Goal: Information Seeking & Learning: Stay updated

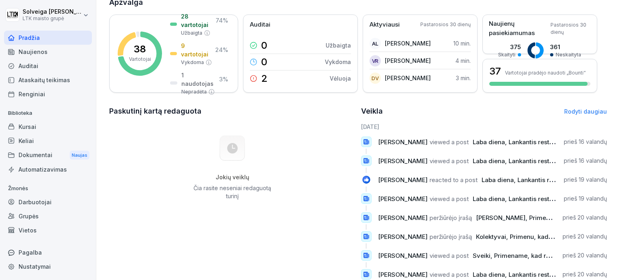
scroll to position [121, 0]
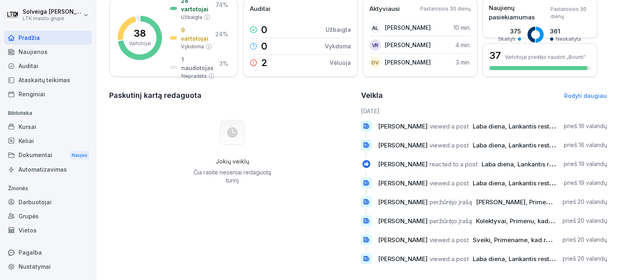
click at [46, 50] on div "Naujienos" at bounding box center [48, 52] width 88 height 14
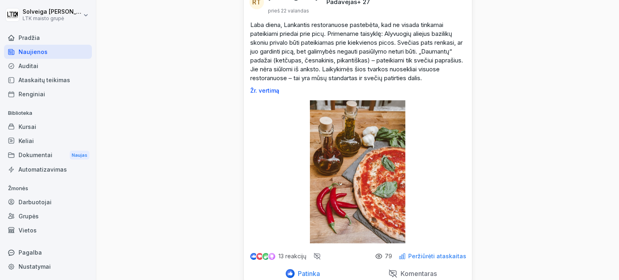
scroll to position [121, 0]
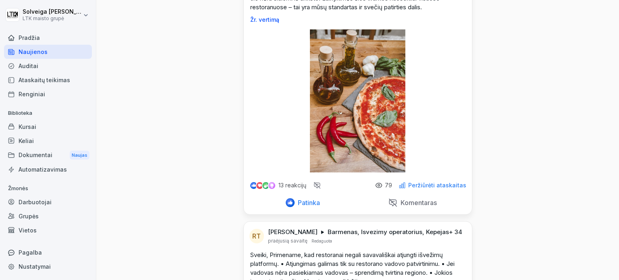
click at [442, 189] on font "Peržiūrėti ataskaitas" at bounding box center [437, 185] width 58 height 7
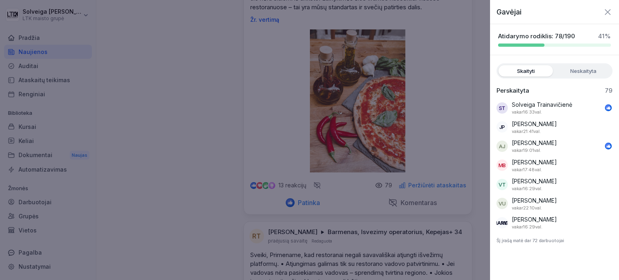
click at [582, 75] on label "Neskaityta" at bounding box center [583, 70] width 54 height 11
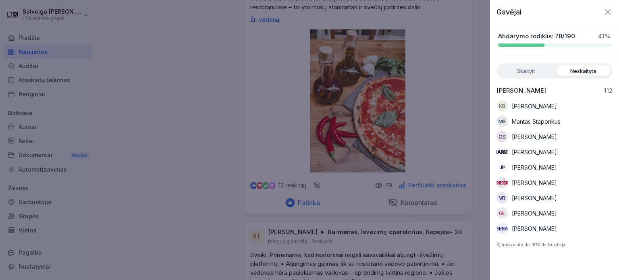
click at [522, 69] on font "Skaityti" at bounding box center [526, 71] width 18 height 6
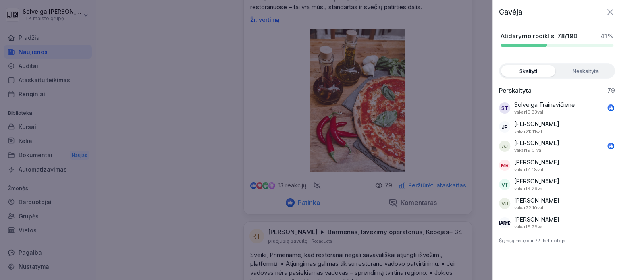
drag, startPoint x: 181, startPoint y: 104, endPoint x: 207, endPoint y: 122, distance: 32.1
click at [182, 104] on div at bounding box center [309, 140] width 619 height 280
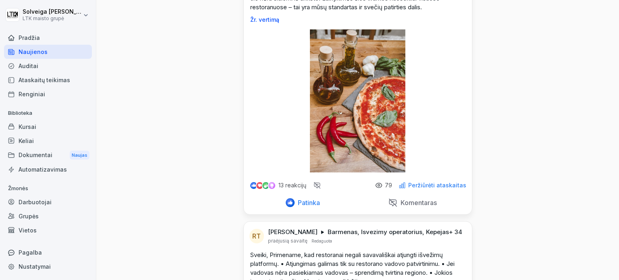
click at [262, 189] on img at bounding box center [265, 185] width 7 height 7
click at [272, 190] on div "13 reakcijų" at bounding box center [277, 185] width 57 height 10
click at [314, 189] on div at bounding box center [316, 185] width 7 height 7
click at [424, 189] on font "Peržiūrėti ataskaitas" at bounding box center [437, 185] width 58 height 7
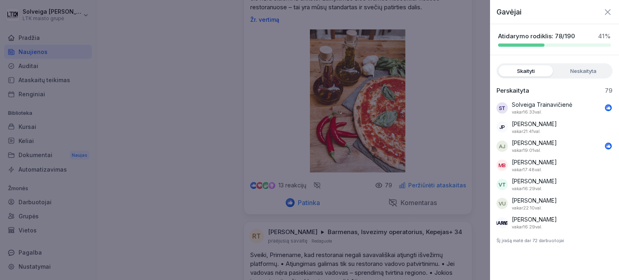
click at [147, 126] on div at bounding box center [309, 140] width 619 height 280
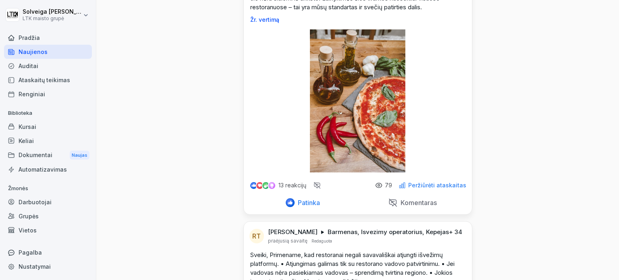
click at [442, 189] on font "Peržiūrėti ataskaitas" at bounding box center [437, 185] width 58 height 7
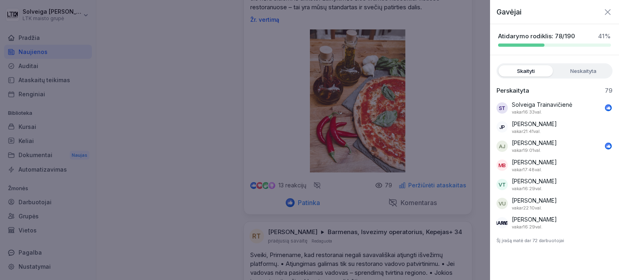
click at [466, 53] on div at bounding box center [309, 140] width 619 height 280
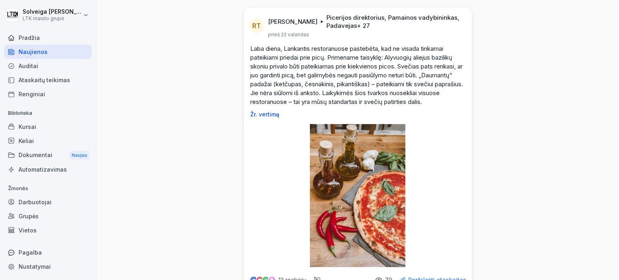
scroll to position [40, 0]
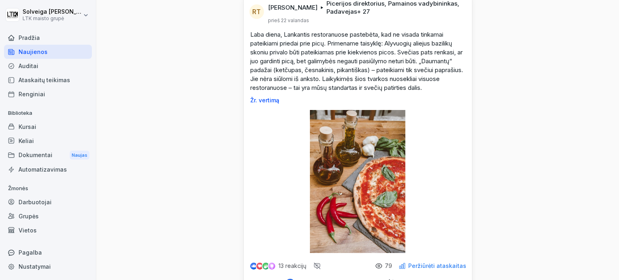
click at [272, 104] on font "Žr. vertimą" at bounding box center [264, 100] width 29 height 7
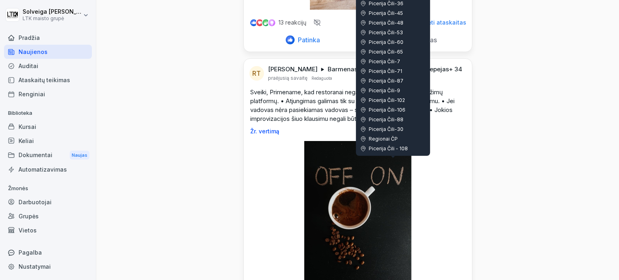
scroll to position [161, 0]
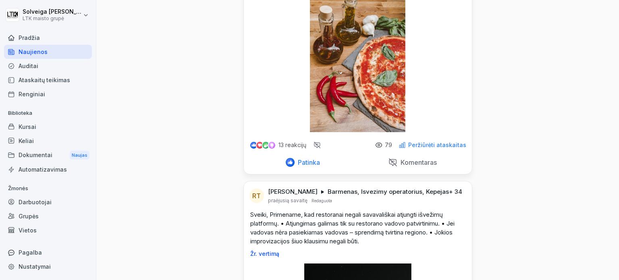
click at [427, 148] on font "Peržiūrėti ataskaitas" at bounding box center [437, 144] width 58 height 7
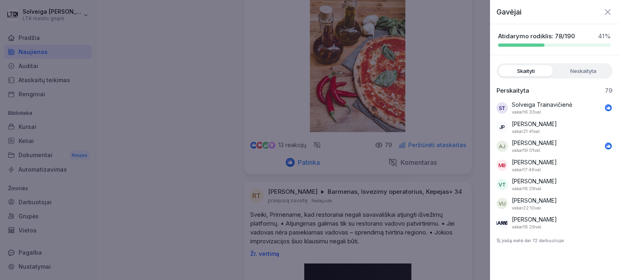
click at [211, 143] on div at bounding box center [309, 140] width 619 height 280
